Goal: Task Accomplishment & Management: Use online tool/utility

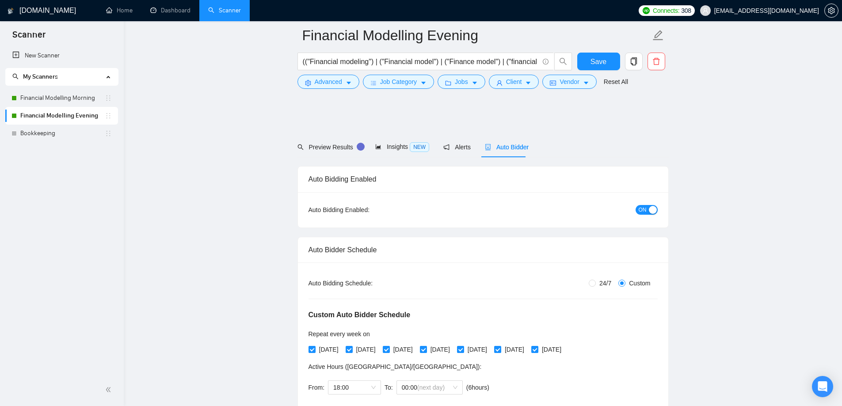
scroll to position [575, 0]
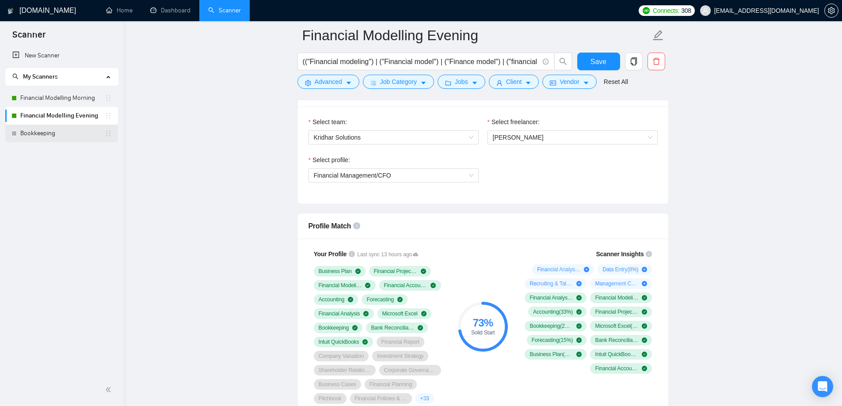
click at [49, 138] on link "Bookkeeping" at bounding box center [62, 134] width 84 height 18
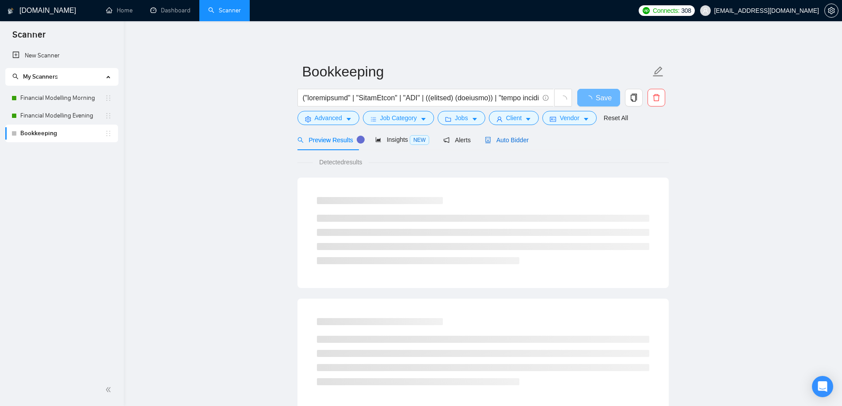
click at [503, 138] on span "Auto Bidder" at bounding box center [507, 140] width 44 height 7
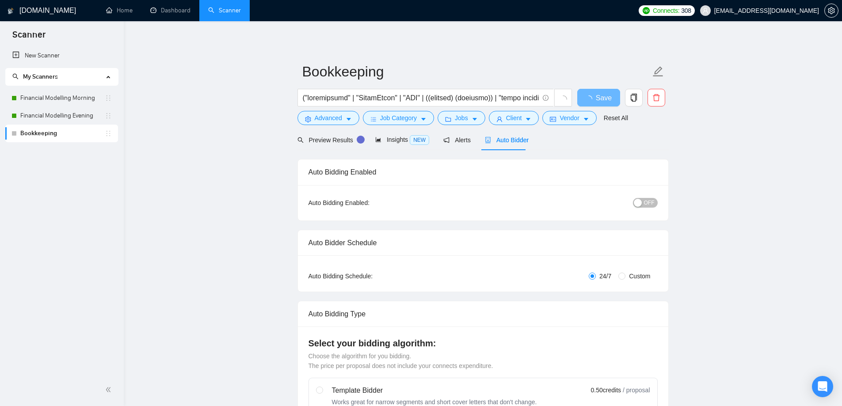
radio input "false"
radio input "true"
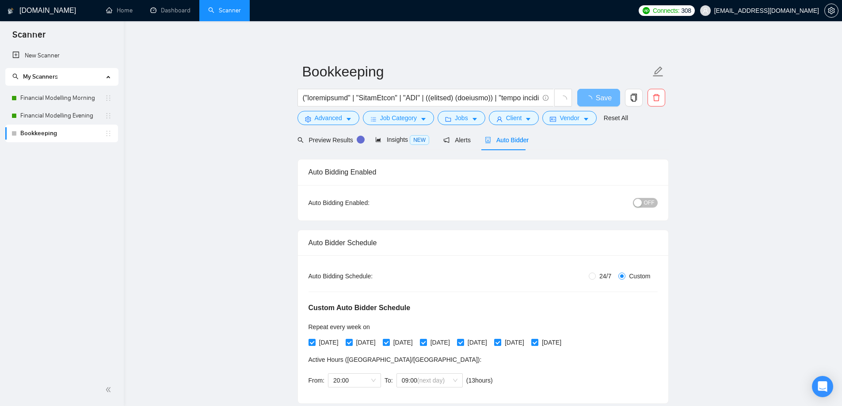
click at [503, 140] on span "Auto Bidder" at bounding box center [507, 140] width 44 height 7
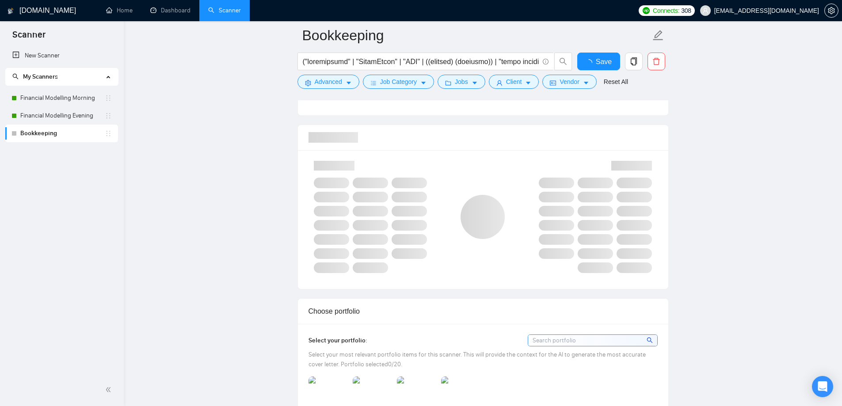
scroll to position [707, 0]
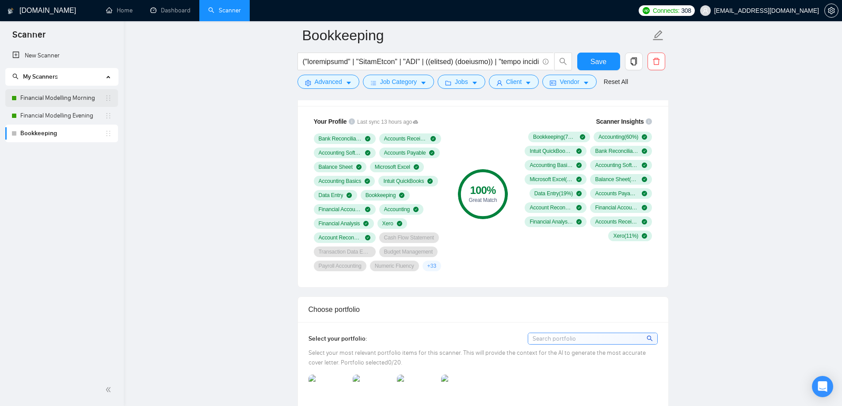
click at [41, 103] on link "Financial Modelling Morning" at bounding box center [62, 98] width 84 height 18
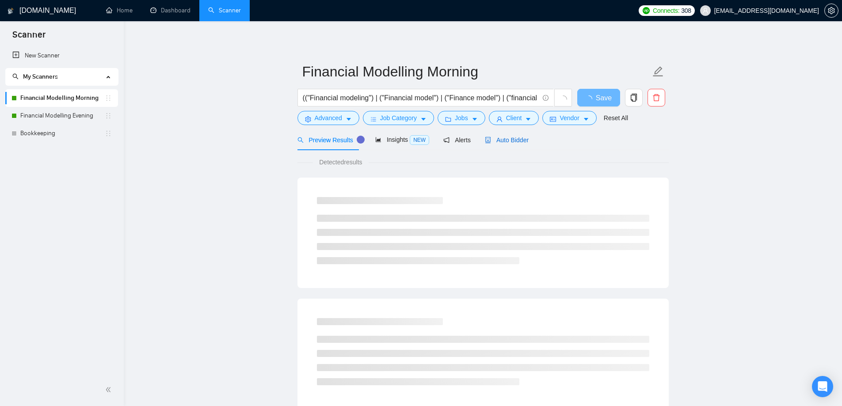
click at [513, 144] on div "Auto Bidder" at bounding box center [507, 140] width 44 height 10
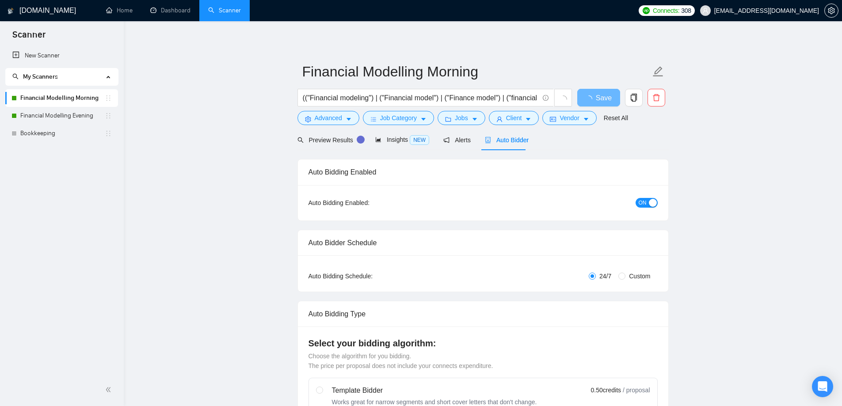
radio input "false"
radio input "true"
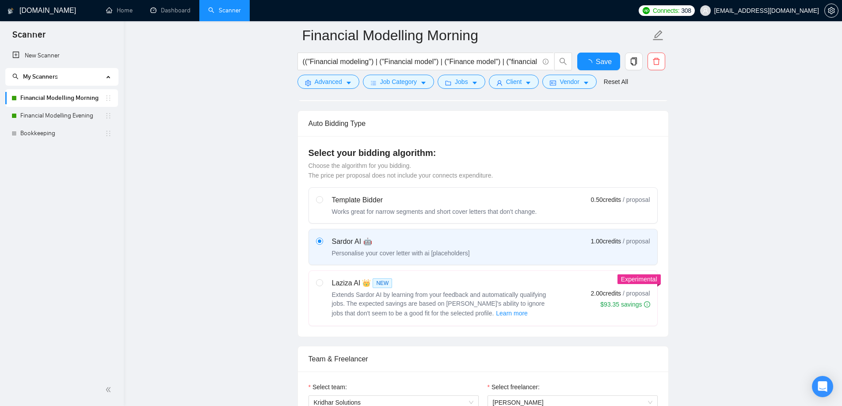
scroll to position [619, 0]
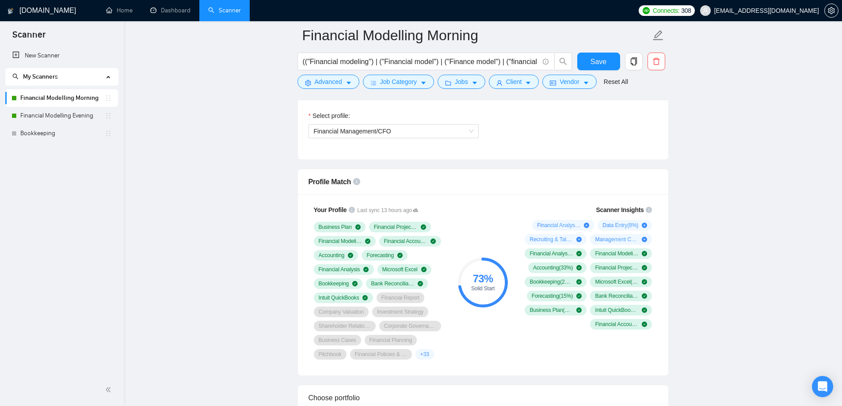
click at [476, 232] on div "73 % Solid Start" at bounding box center [482, 282] width 59 height 165
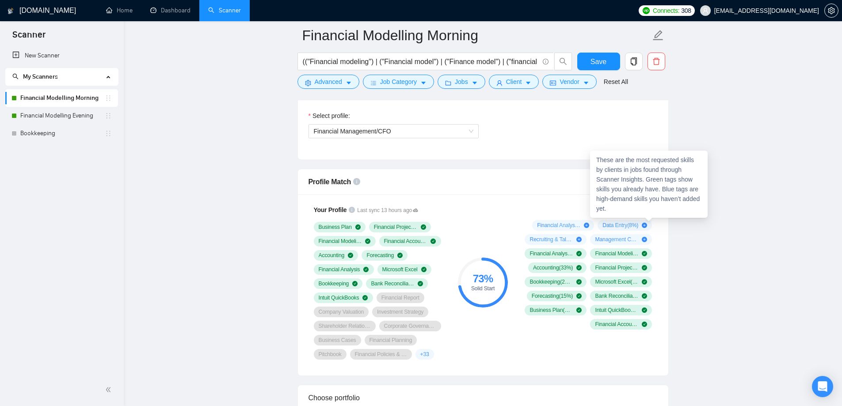
click at [649, 210] on icon "info-circle" at bounding box center [649, 210] width 6 height 6
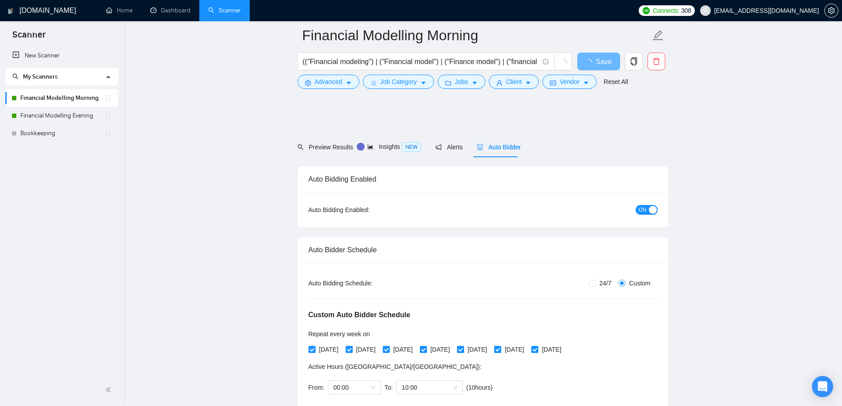
scroll to position [619, 0]
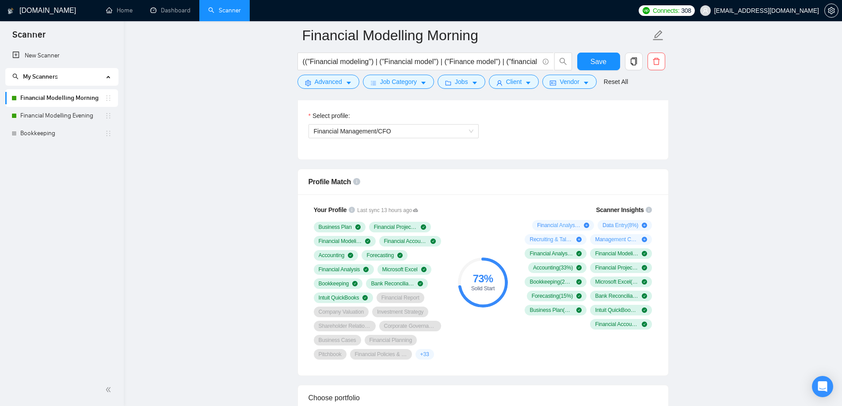
click at [127, 11] on link "Home" at bounding box center [119, 11] width 27 height 8
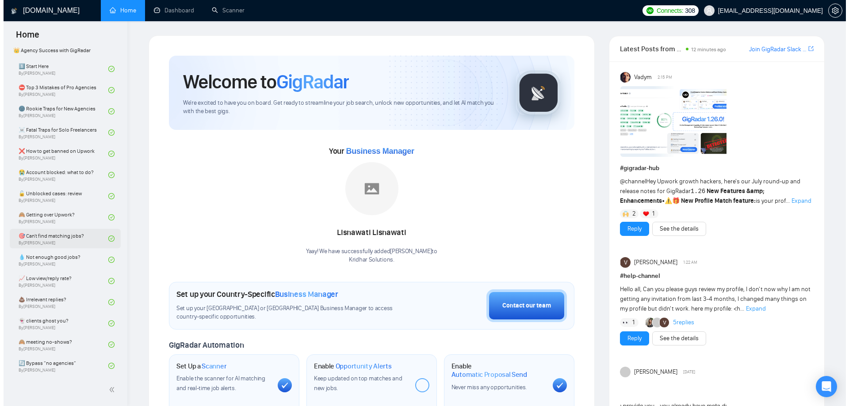
scroll to position [226, 0]
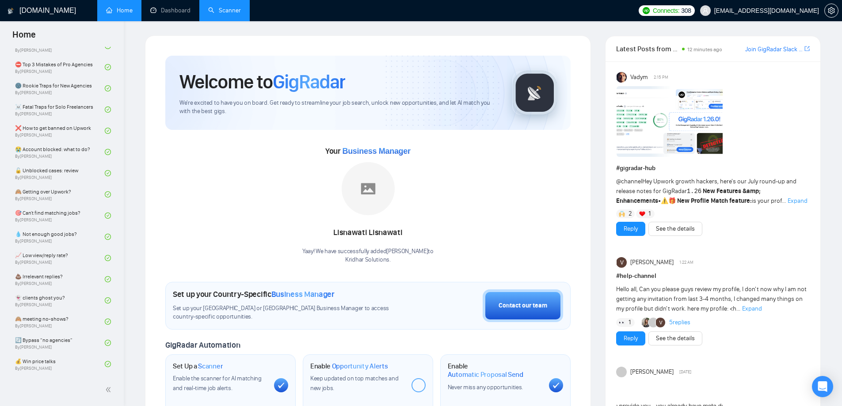
click at [234, 13] on link "Scanner" at bounding box center [224, 11] width 33 height 8
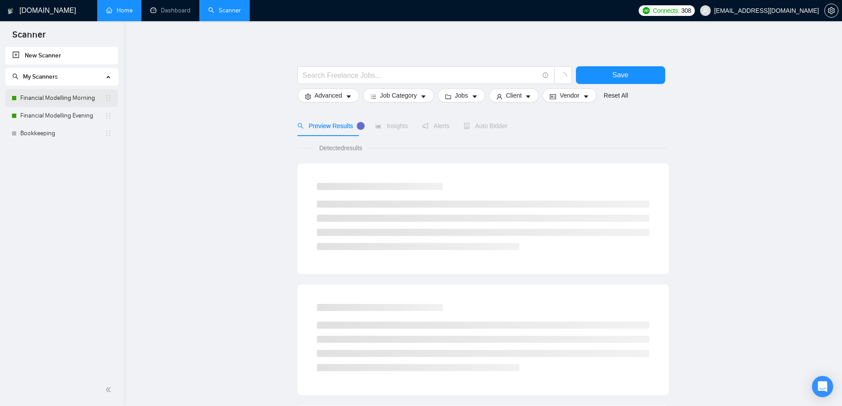
click at [53, 94] on link "Financial Modelling Morning" at bounding box center [62, 98] width 84 height 18
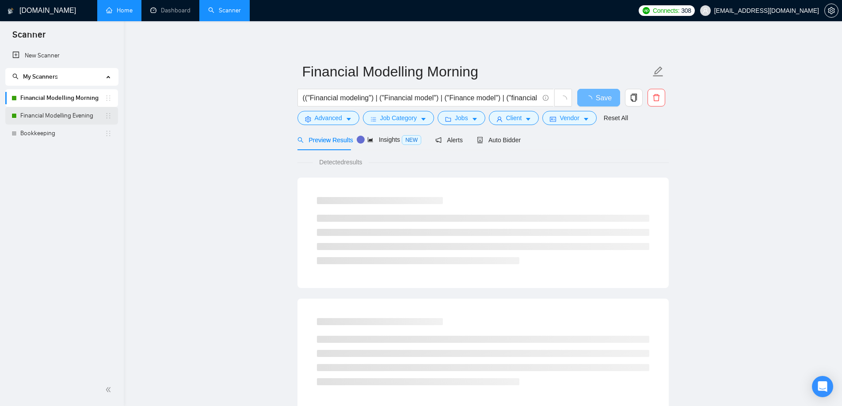
click at [11, 111] on div "Financial Modelling Evening" at bounding box center [61, 116] width 100 height 18
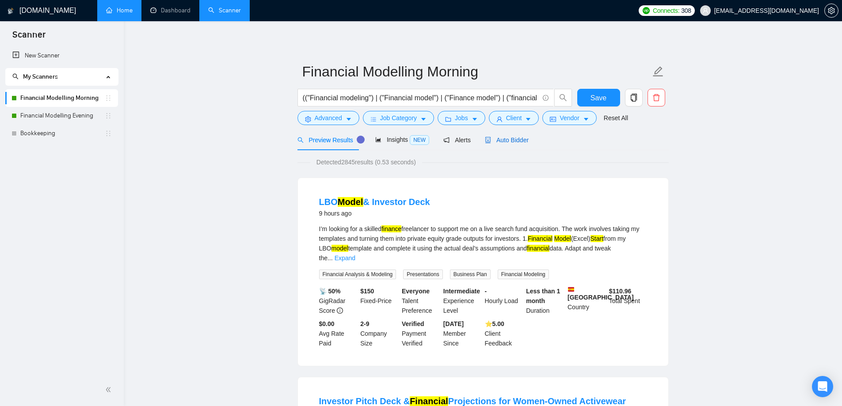
click at [509, 142] on span "Auto Bidder" at bounding box center [507, 140] width 44 height 7
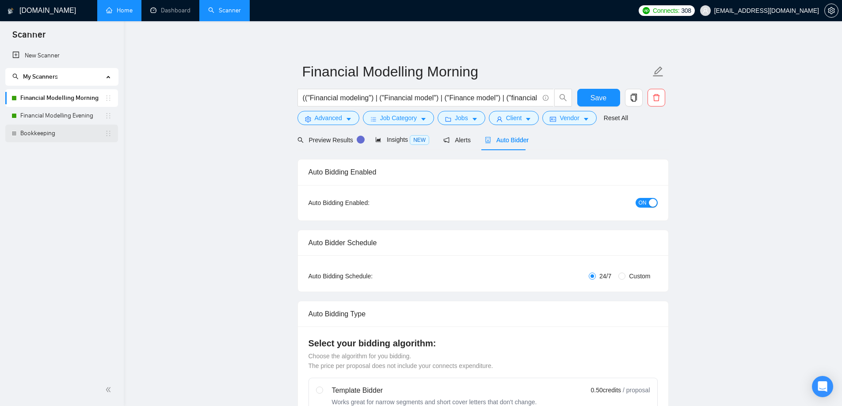
radio input "false"
radio input "true"
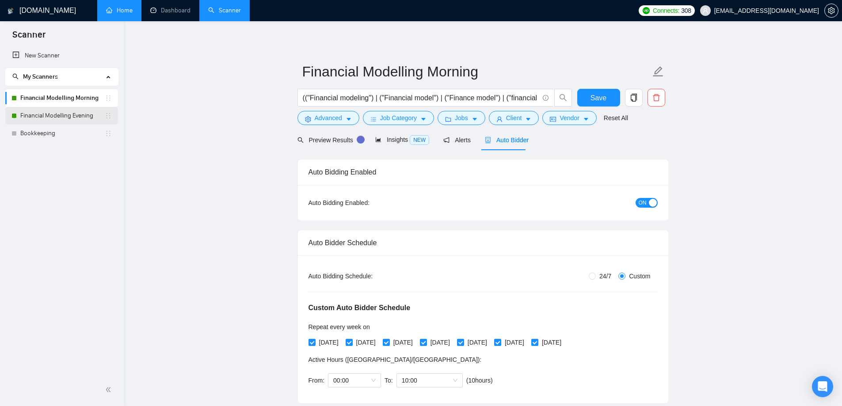
click at [69, 116] on link "Financial Modelling Evening" at bounding box center [62, 116] width 84 height 18
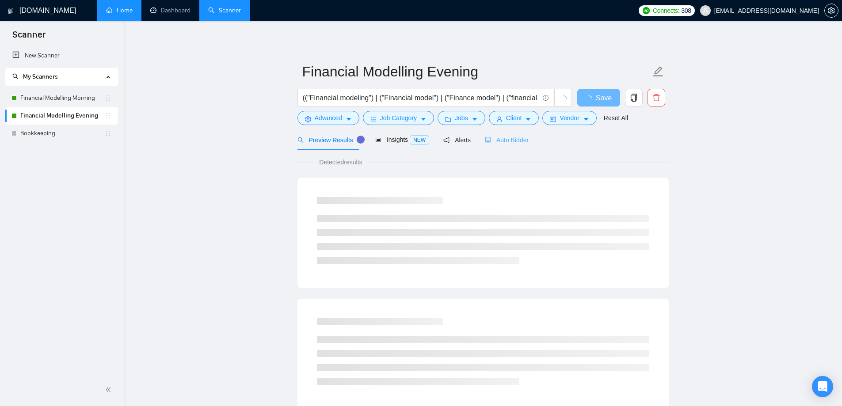
click at [507, 145] on div "Auto Bidder" at bounding box center [507, 140] width 44 height 21
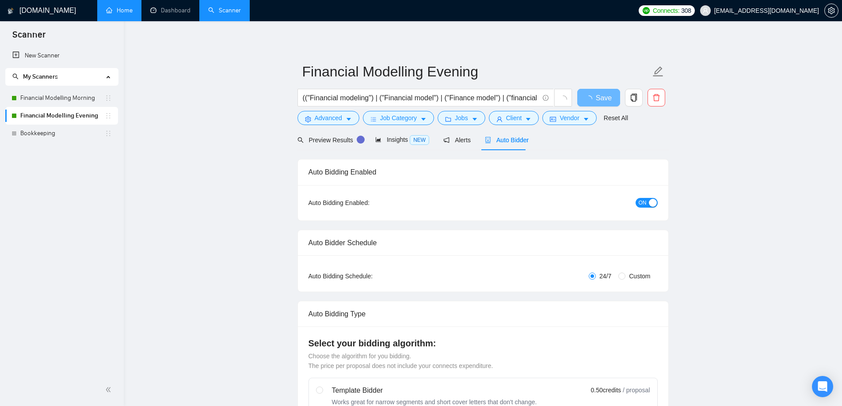
radio input "false"
radio input "true"
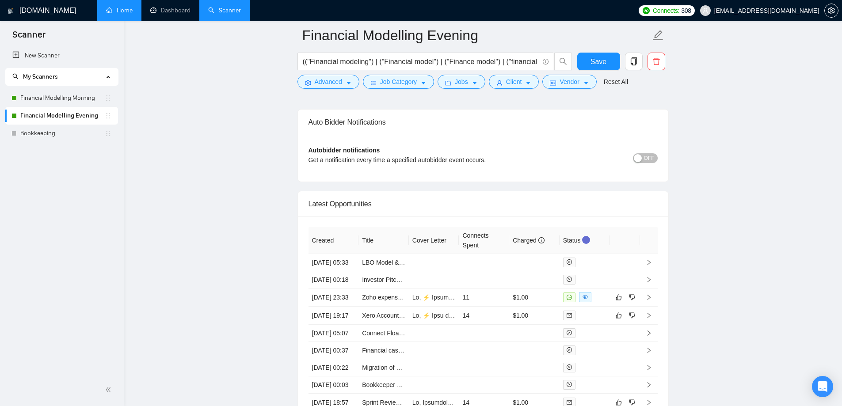
scroll to position [2267, 0]
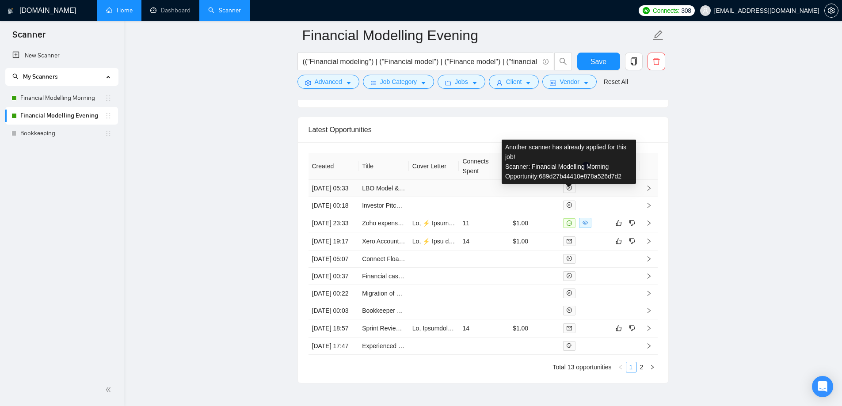
click at [573, 189] on span at bounding box center [569, 188] width 12 height 10
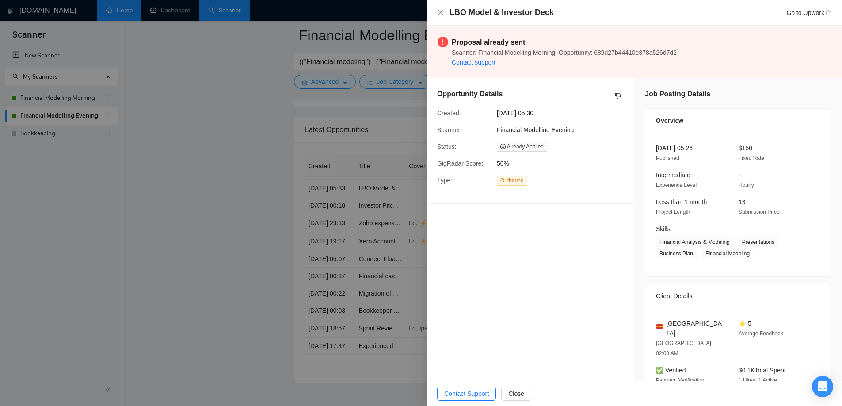
click at [166, 205] on div at bounding box center [421, 203] width 842 height 406
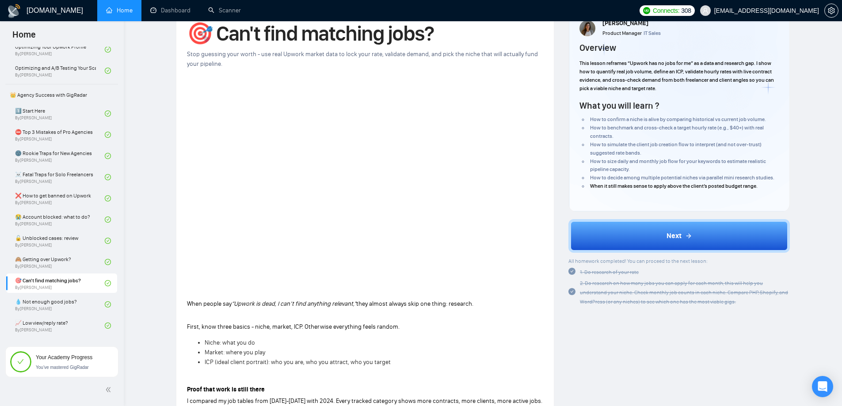
scroll to position [177, 0]
